Goal: Task Accomplishment & Management: Manage account settings

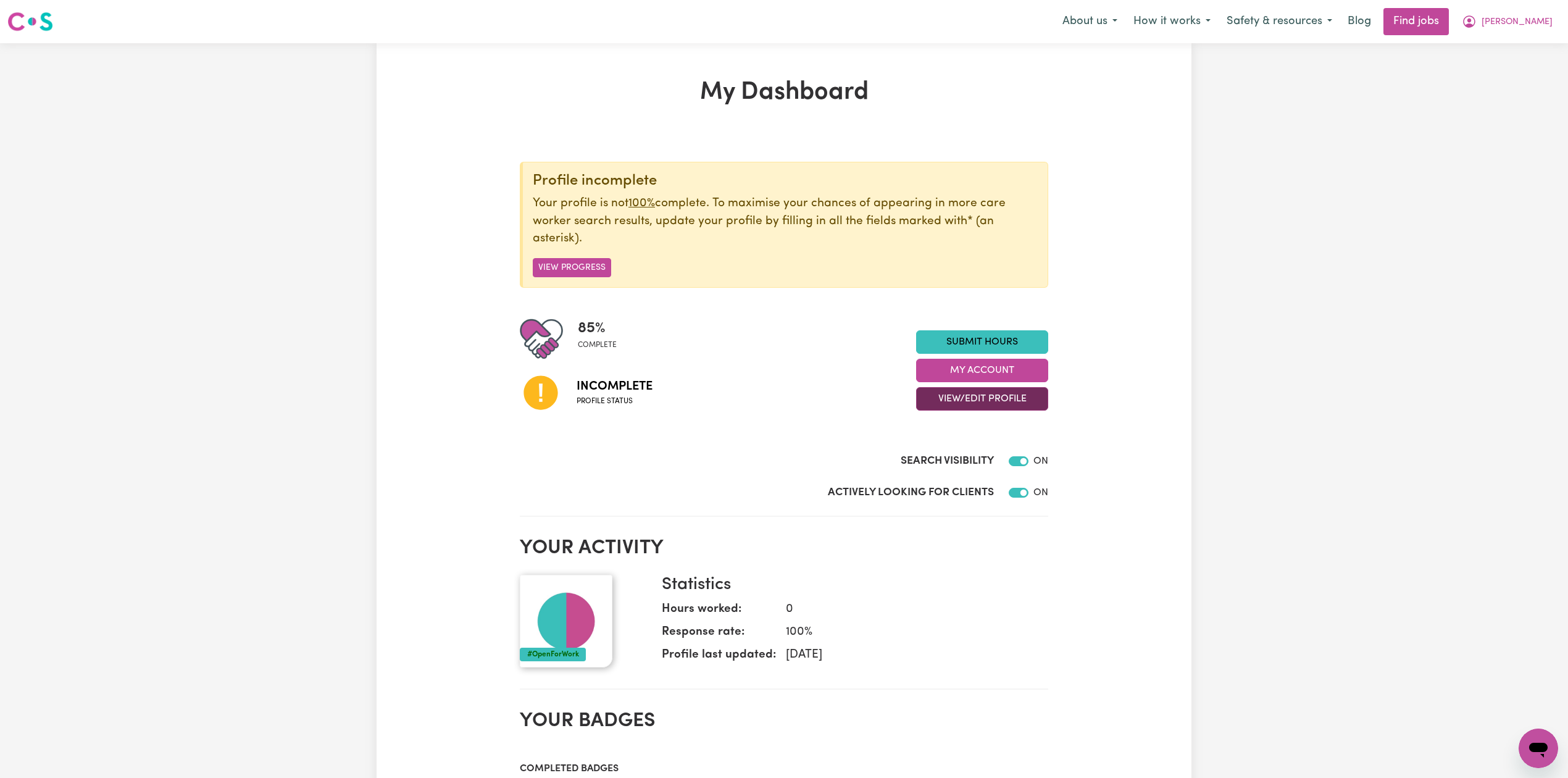
click at [937, 405] on button "View/Edit Profile" at bounding box center [982, 399] width 132 height 24
click at [939, 462] on link "Edit Profile" at bounding box center [974, 455] width 115 height 24
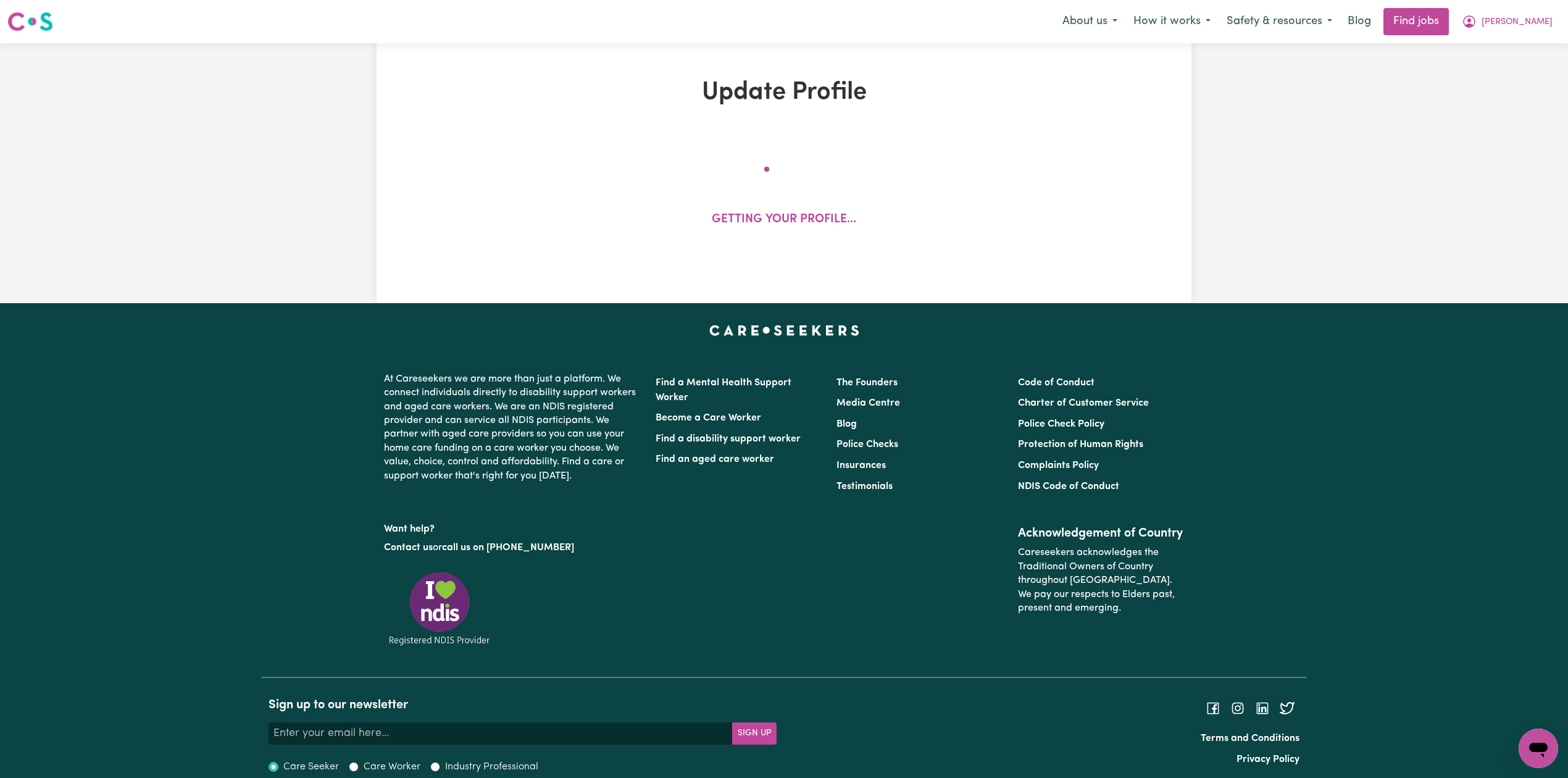
select select "[DEMOGRAPHIC_DATA]"
select select "[DEMOGRAPHIC_DATA] Citizen"
select select "Studying a healthcare related degree or qualification"
select select "69"
select select "75"
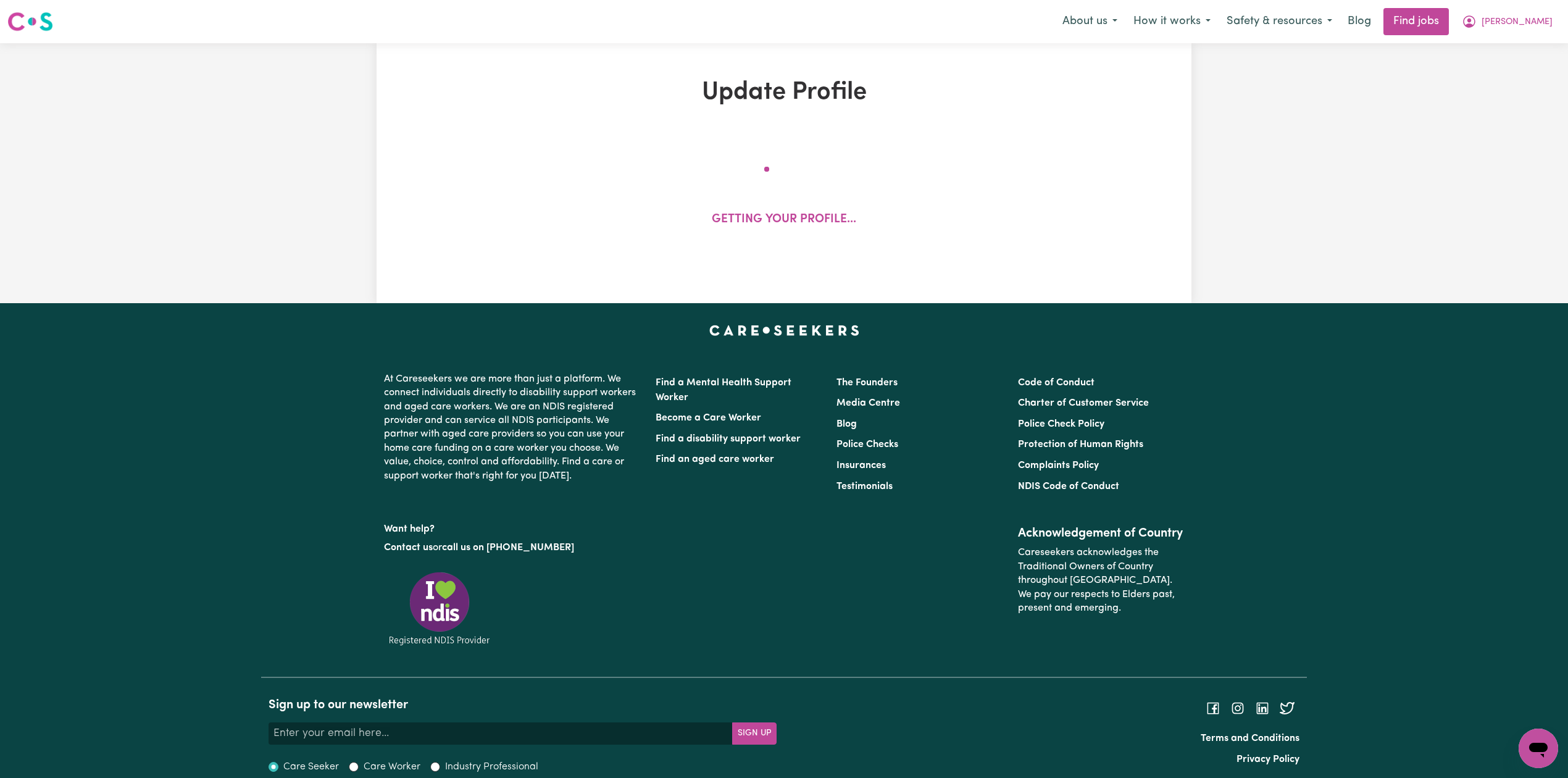
select select "85"
select select "95"
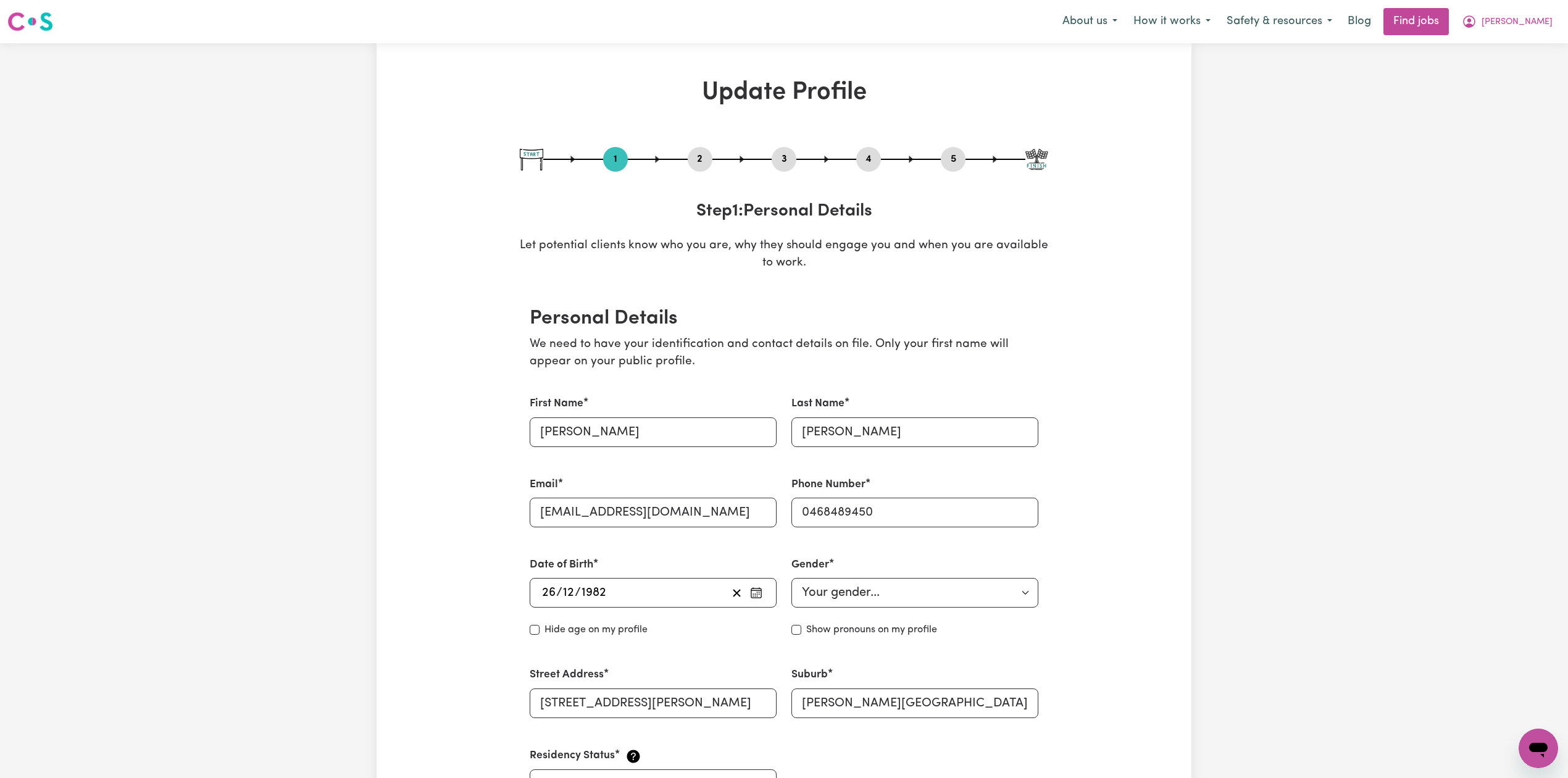
click at [955, 163] on button "5" at bounding box center [953, 159] width 24 height 16
select select "I am providing services through another platform"
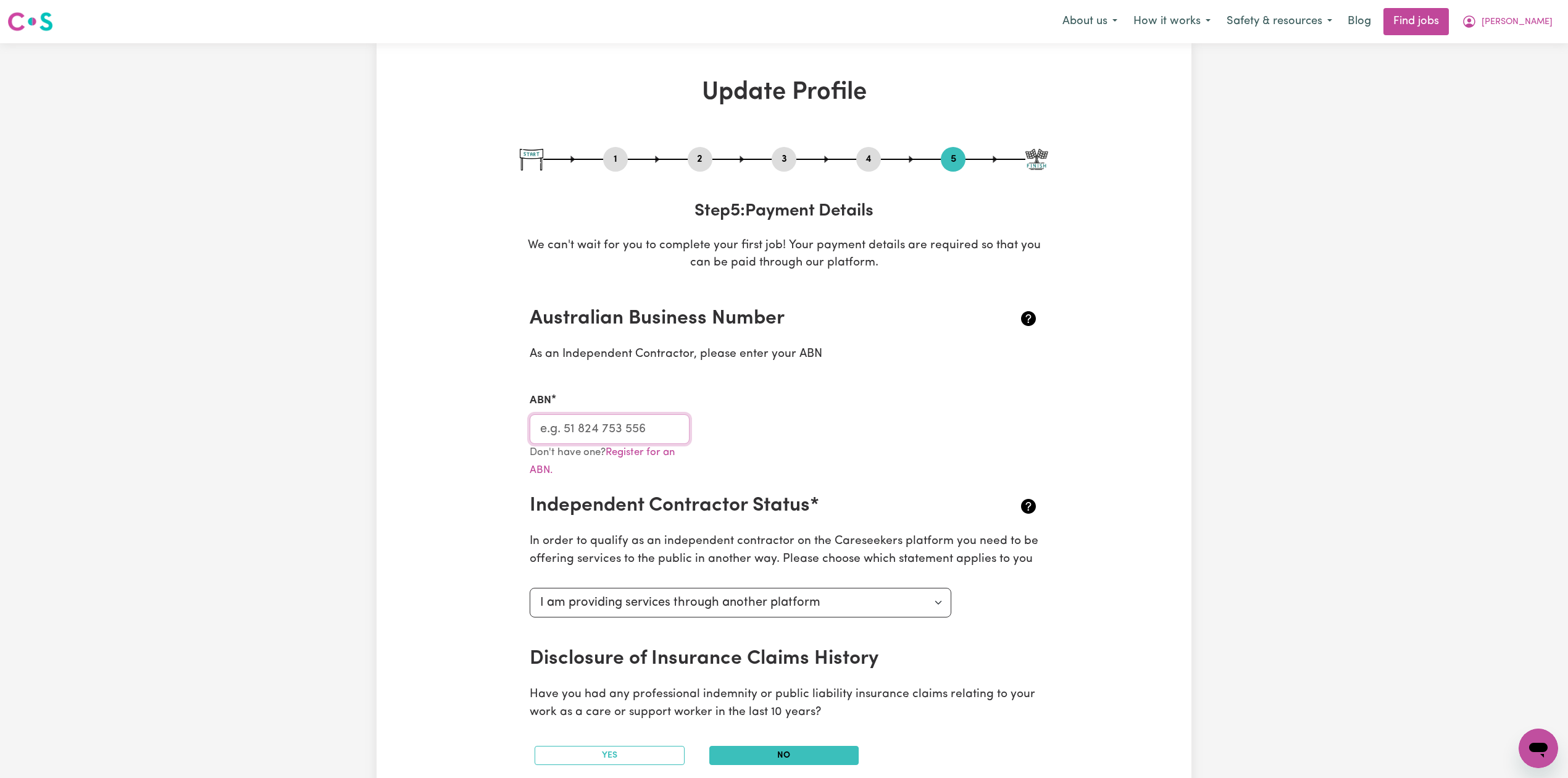
click at [595, 423] on input "ABN" at bounding box center [609, 429] width 160 height 29
drag, startPoint x: 705, startPoint y: 158, endPoint x: 699, endPoint y: 187, distance: 29.6
click at [705, 160] on button "2" at bounding box center [699, 159] width 24 height 16
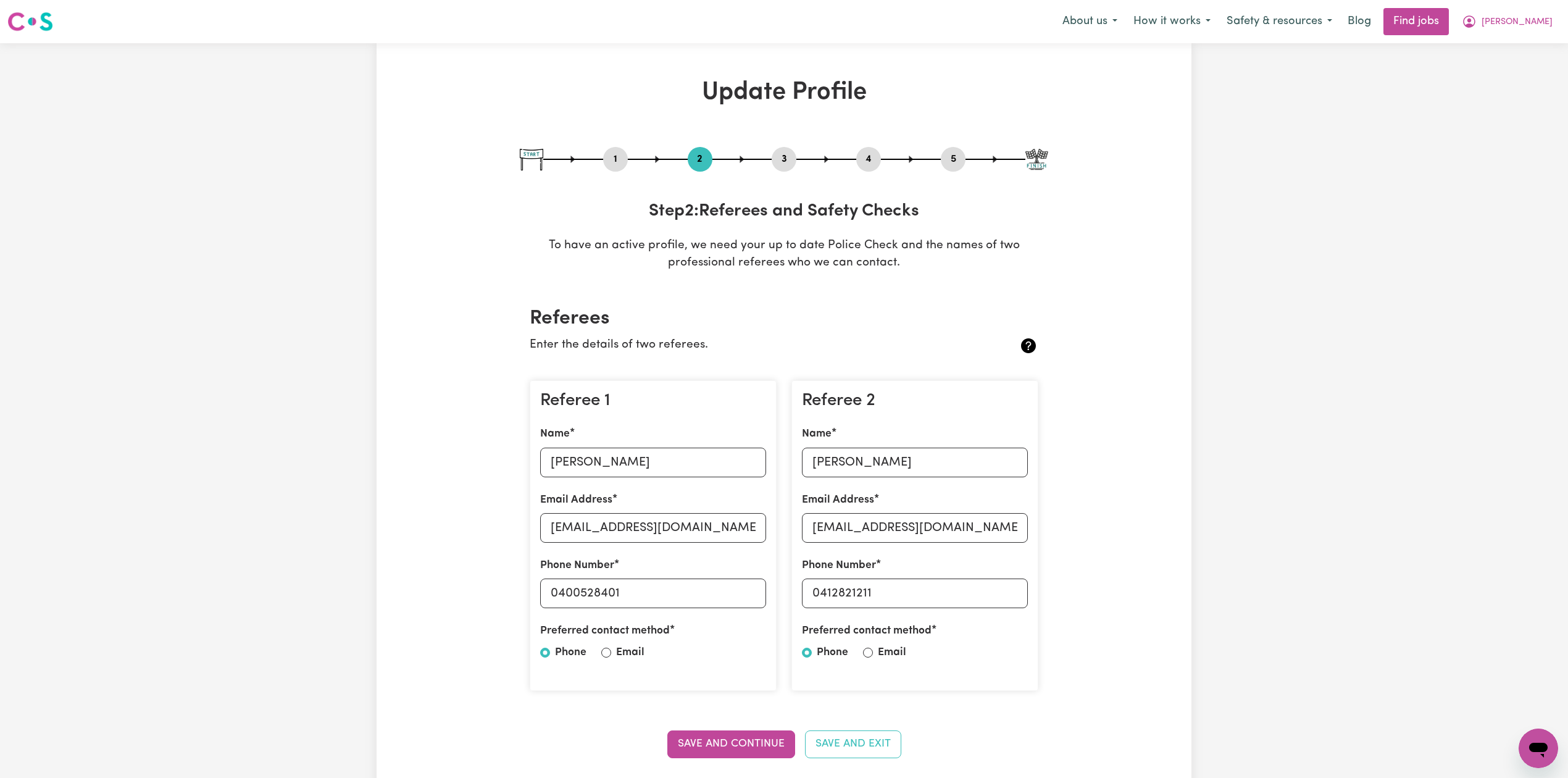
click at [615, 163] on button "1" at bounding box center [615, 159] width 24 height 16
select select "[DEMOGRAPHIC_DATA]"
select select "[DEMOGRAPHIC_DATA] Citizen"
select select "Studying a healthcare related degree or qualification"
select select "69"
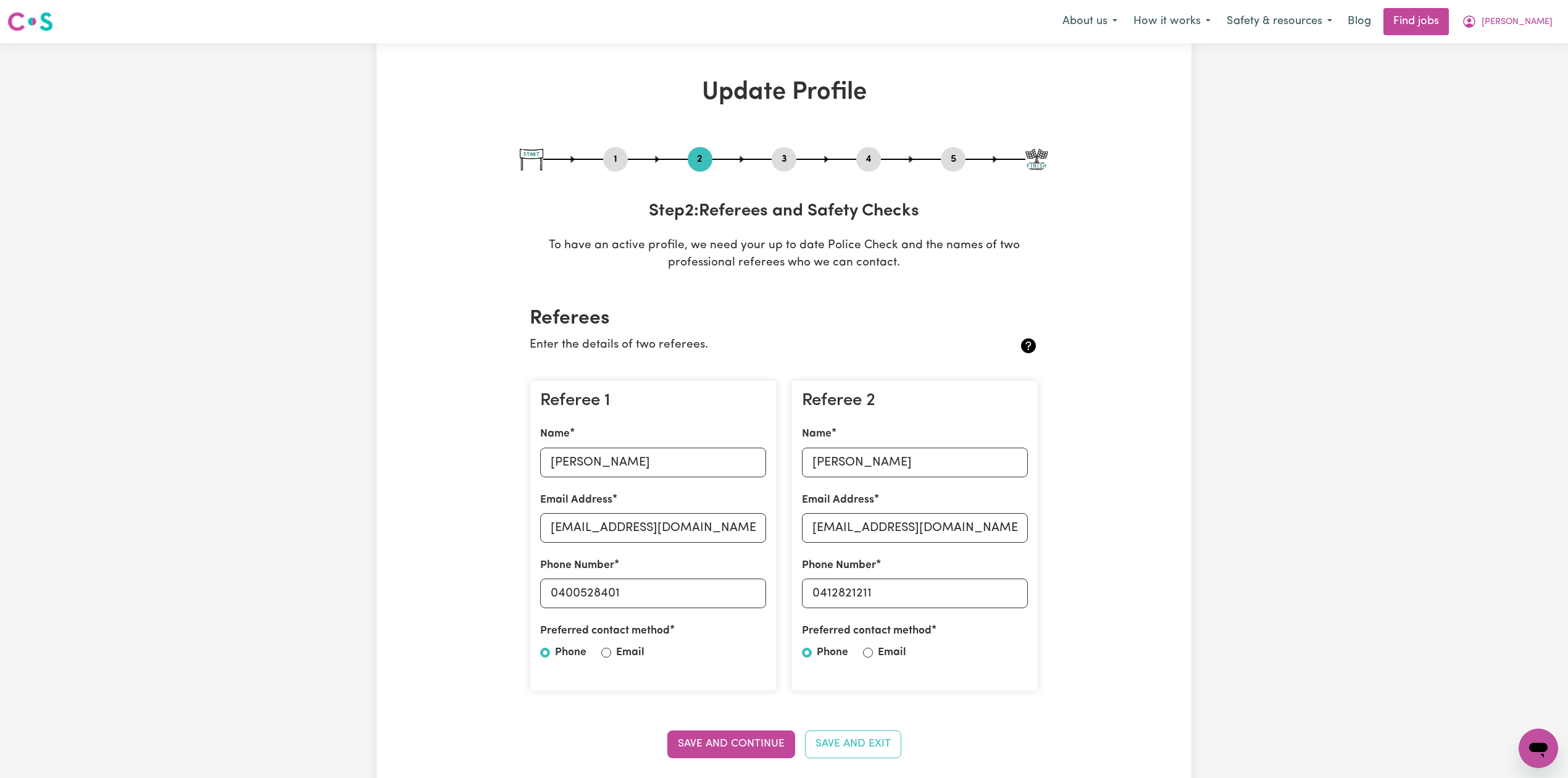
select select "75"
select select "85"
select select "95"
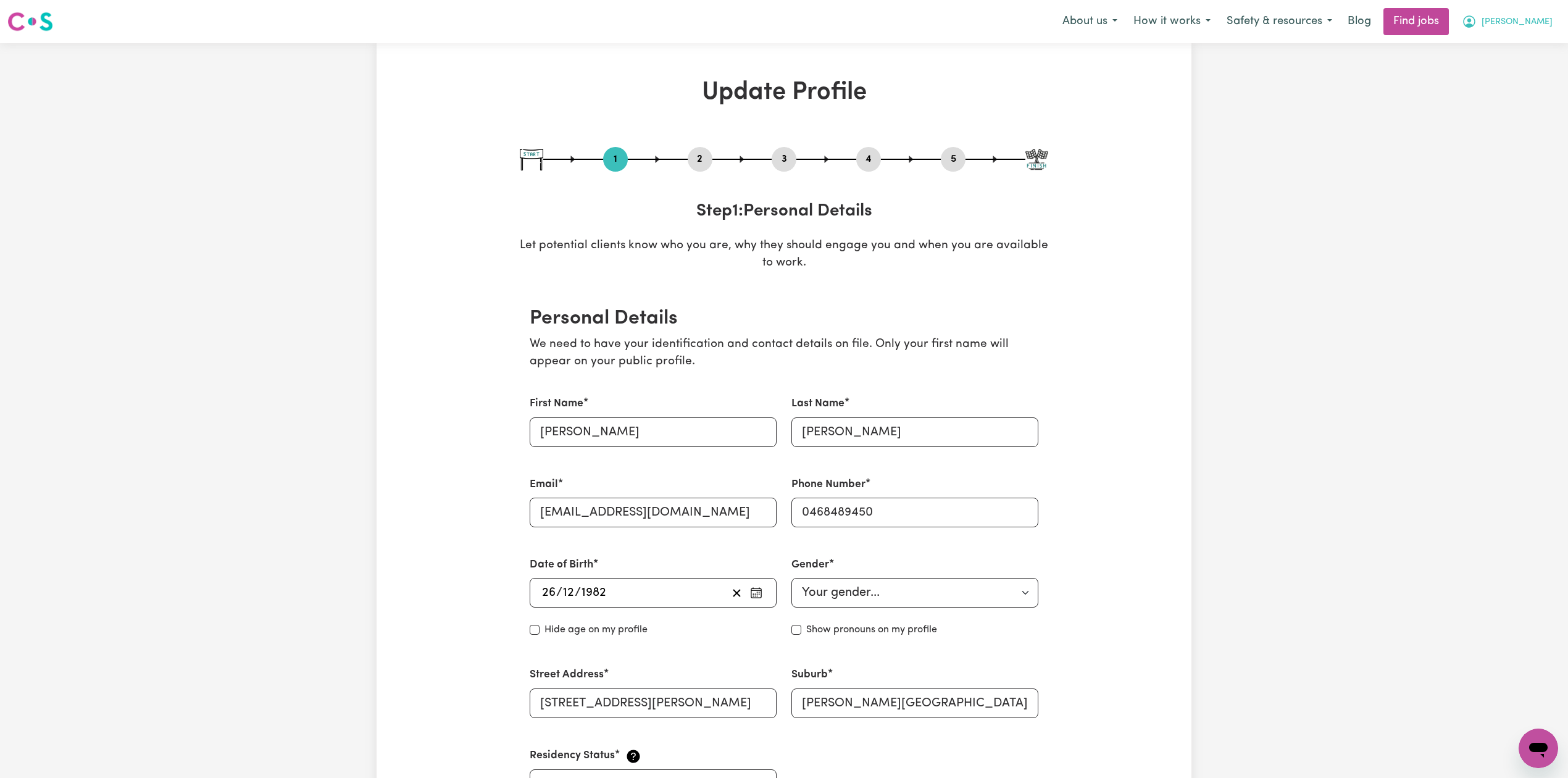
click at [1520, 26] on span "[PERSON_NAME]" at bounding box center [1516, 22] width 71 height 13
click at [1515, 92] on link "Logout" at bounding box center [1511, 94] width 97 height 24
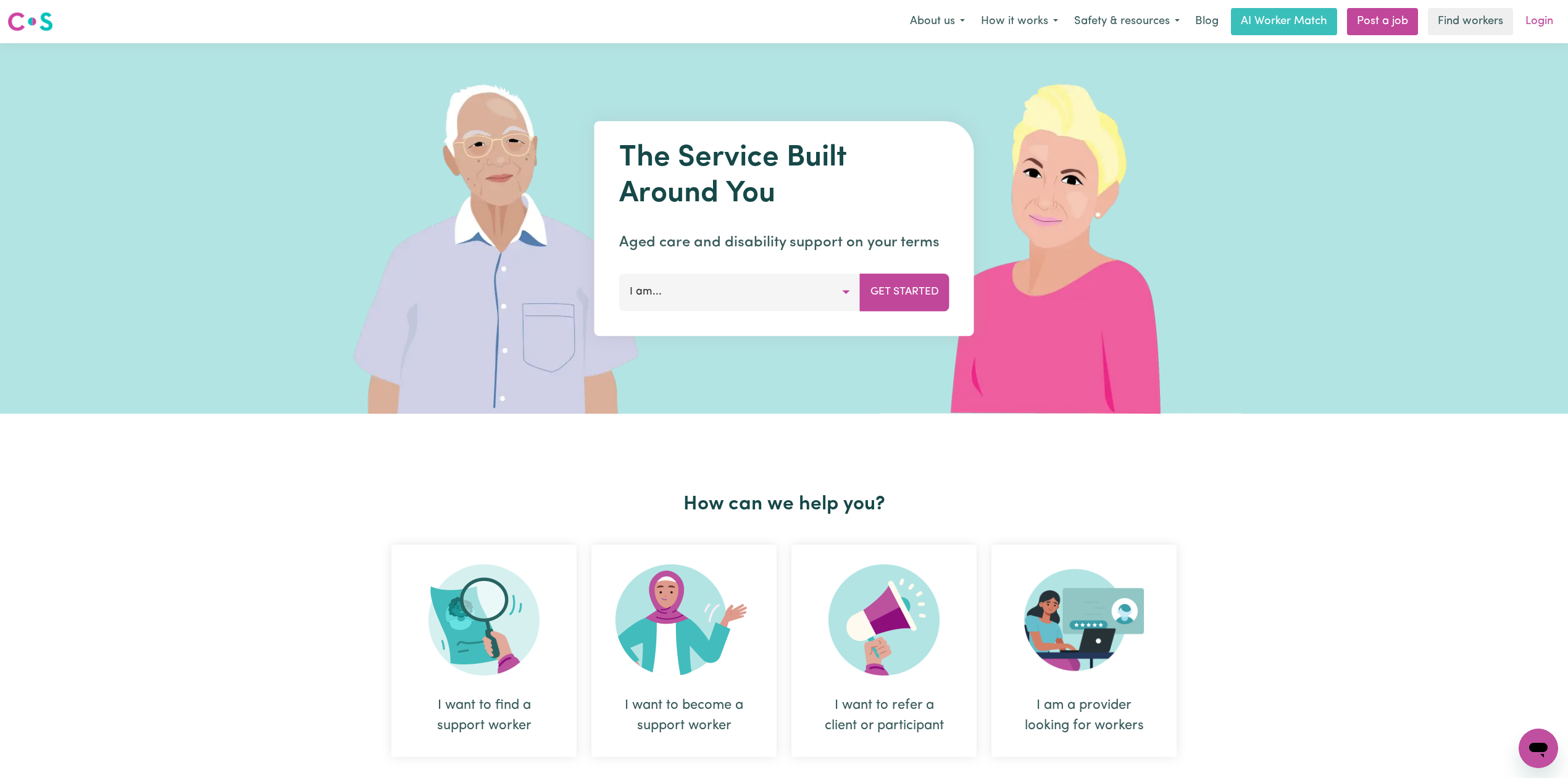
click at [1533, 21] on link "Login" at bounding box center [1539, 21] width 43 height 27
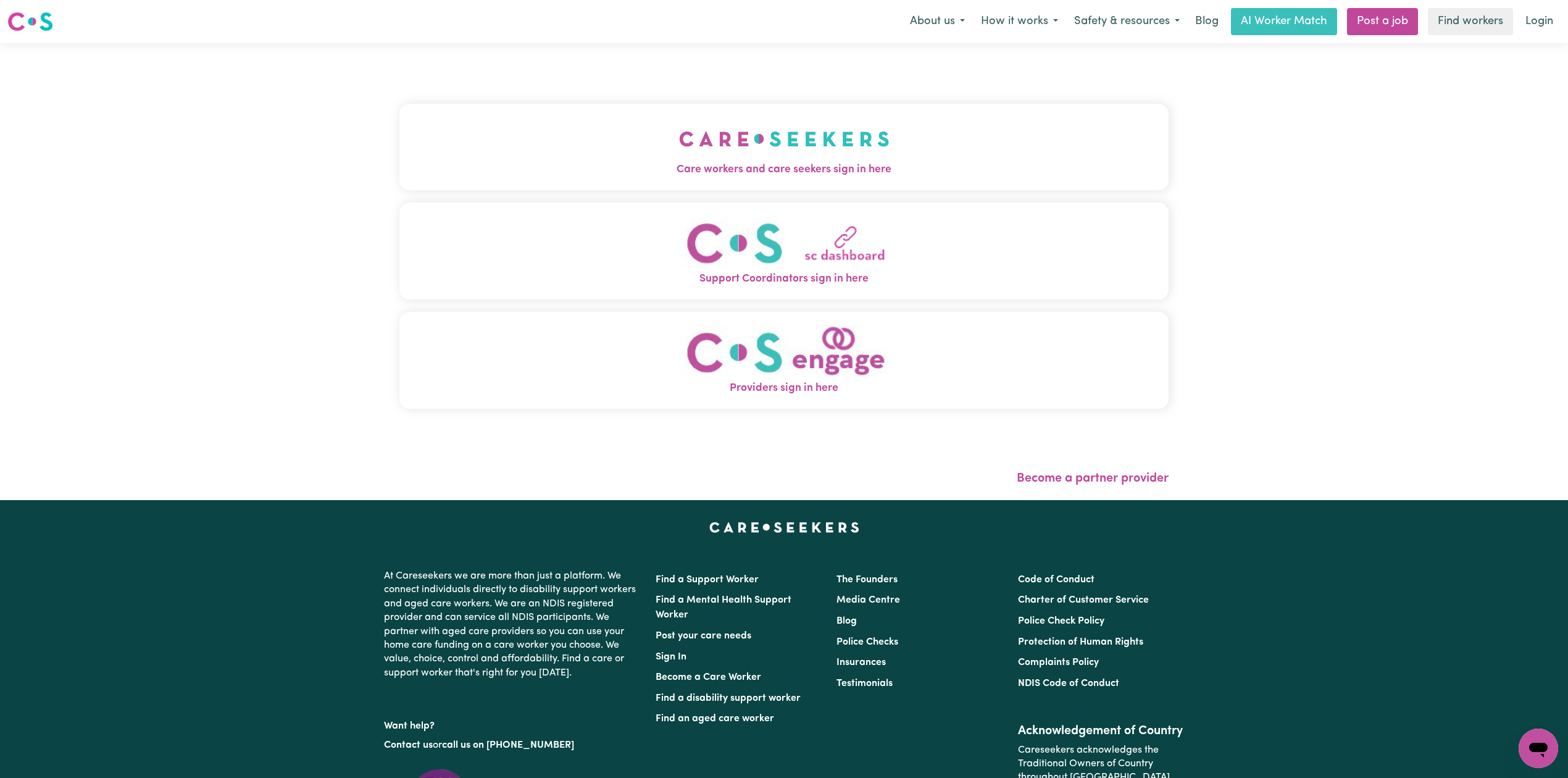
click at [749, 157] on button "Care workers and care seekers sign in here" at bounding box center [784, 147] width 769 height 87
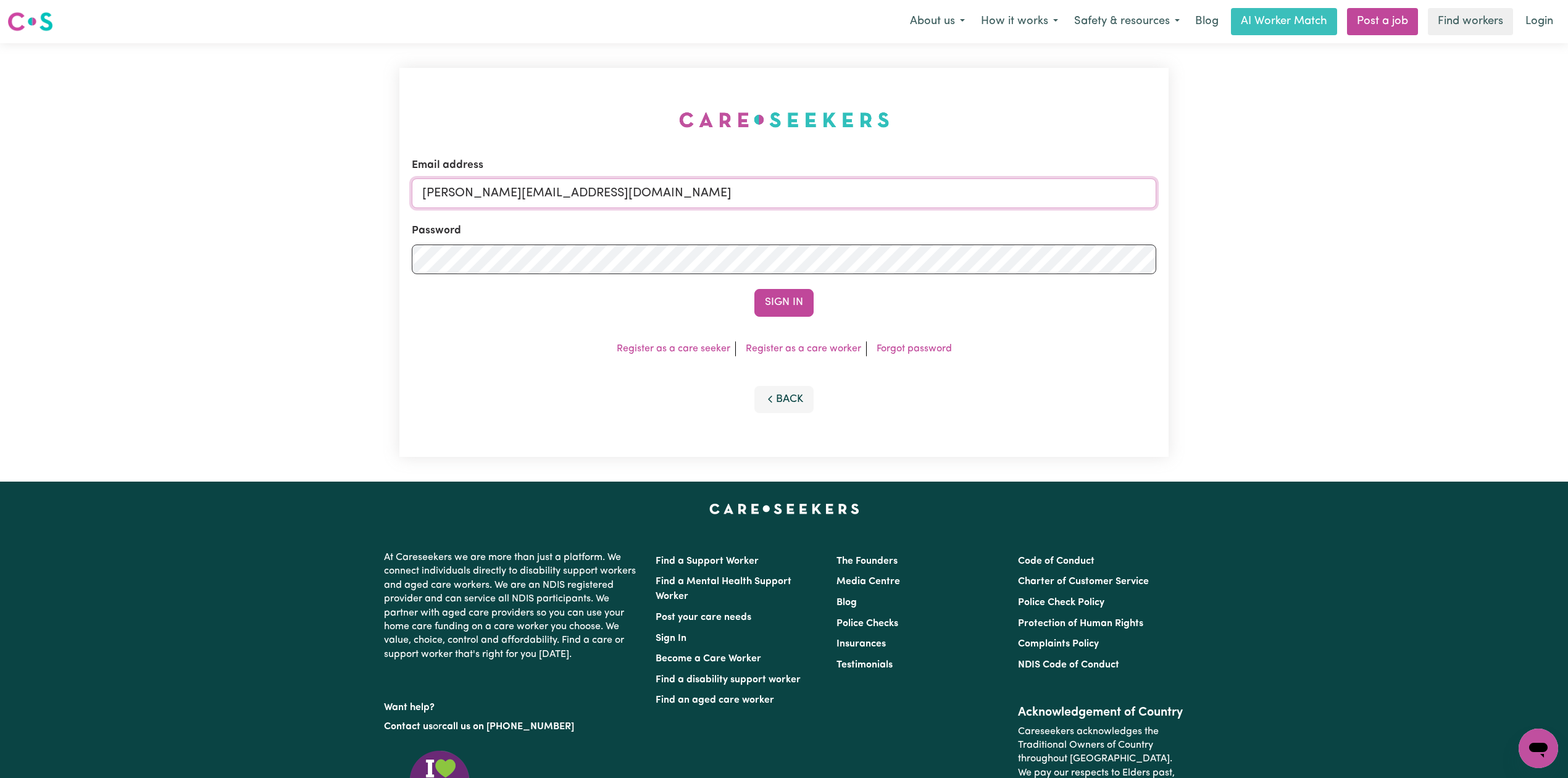
click at [611, 194] on input "[PERSON_NAME][EMAIL_ADDRESS][DOMAIN_NAME]" at bounding box center [784, 193] width 744 height 29
drag, startPoint x: 485, startPoint y: 184, endPoint x: 786, endPoint y: 197, distance: 301.3
click at [786, 197] on input "Superuser~[EMAIL_ADDRESS][DOMAIN_NAME]" at bounding box center [784, 193] width 744 height 29
type input "Superuser~[EMAIL_ADDRESS][DOMAIN_NAME]"
click at [774, 304] on button "Sign In" at bounding box center [784, 302] width 59 height 27
